Goal: Task Accomplishment & Management: Manage account settings

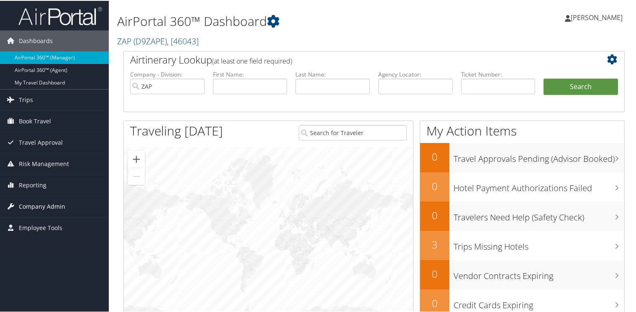
click at [31, 205] on span "Company Admin" at bounding box center [42, 205] width 46 height 21
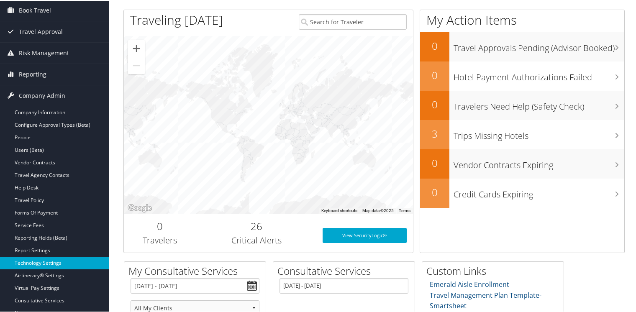
scroll to position [126, 0]
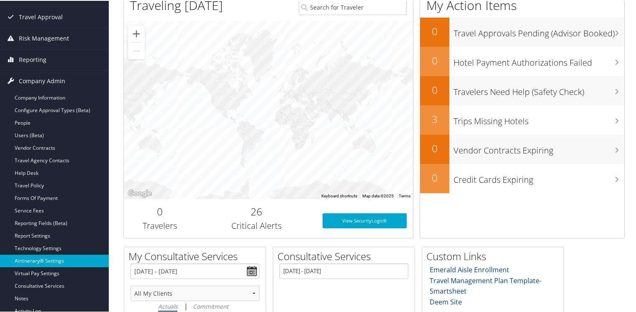
click at [31, 260] on link "Airtinerary® Settings" at bounding box center [54, 260] width 109 height 13
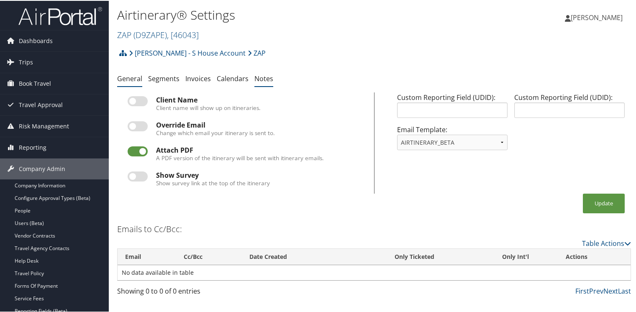
click at [270, 77] on link "Notes" at bounding box center [263, 77] width 19 height 9
